Goal: Find specific page/section: Find specific page/section

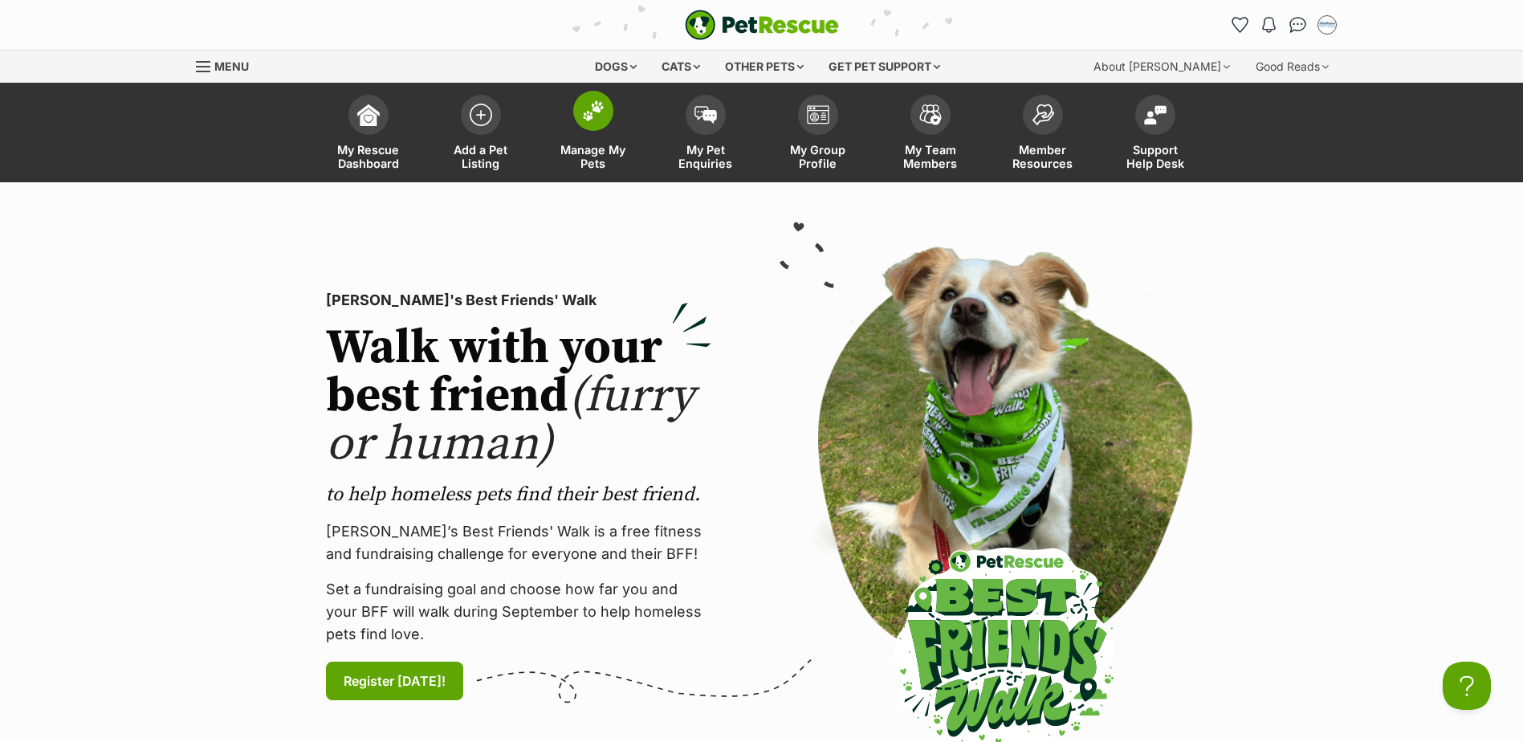
click at [604, 110] on span at bounding box center [593, 111] width 40 height 40
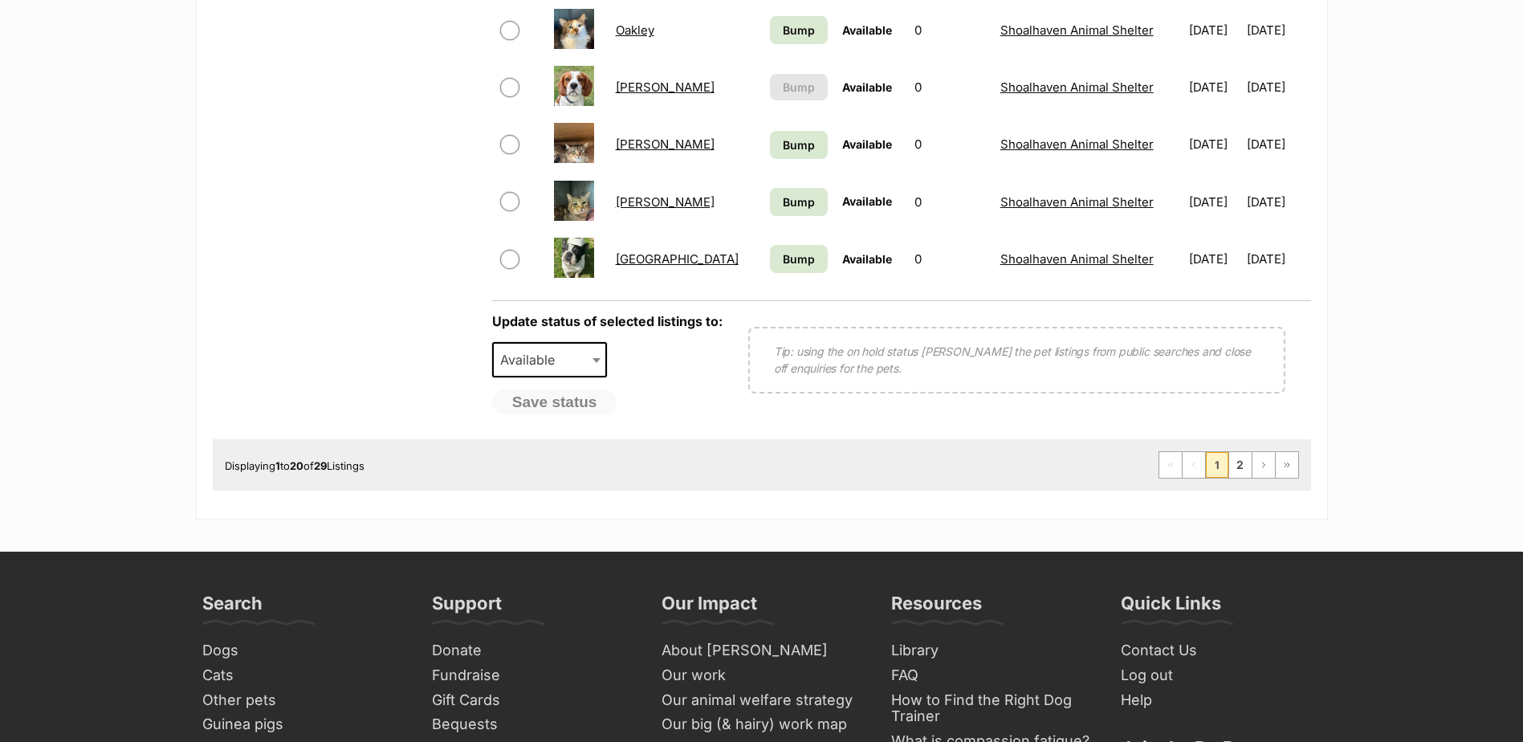
scroll to position [1124, 0]
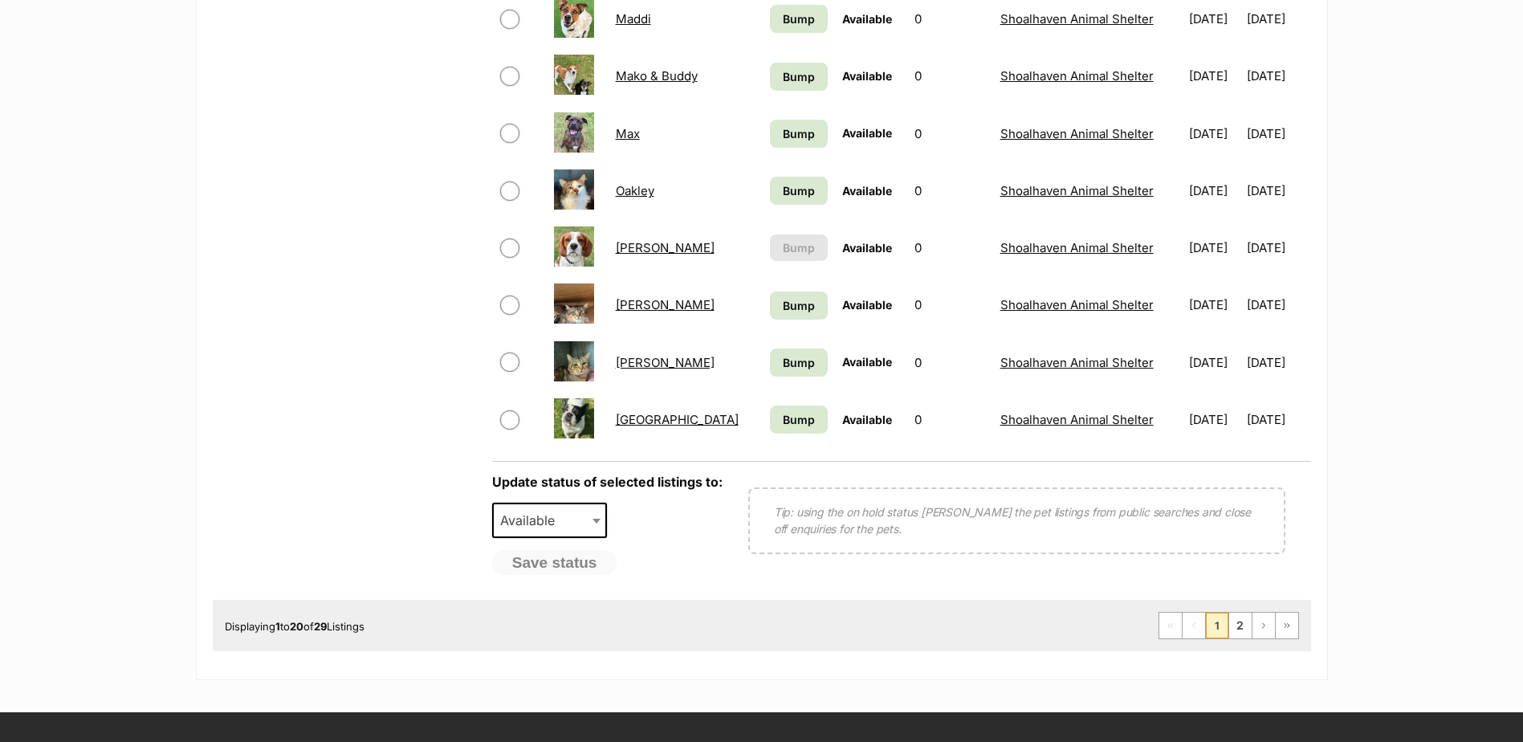
click at [626, 245] on link "[PERSON_NAME]" at bounding box center [665, 247] width 99 height 15
